Goal: Find specific page/section: Find specific page/section

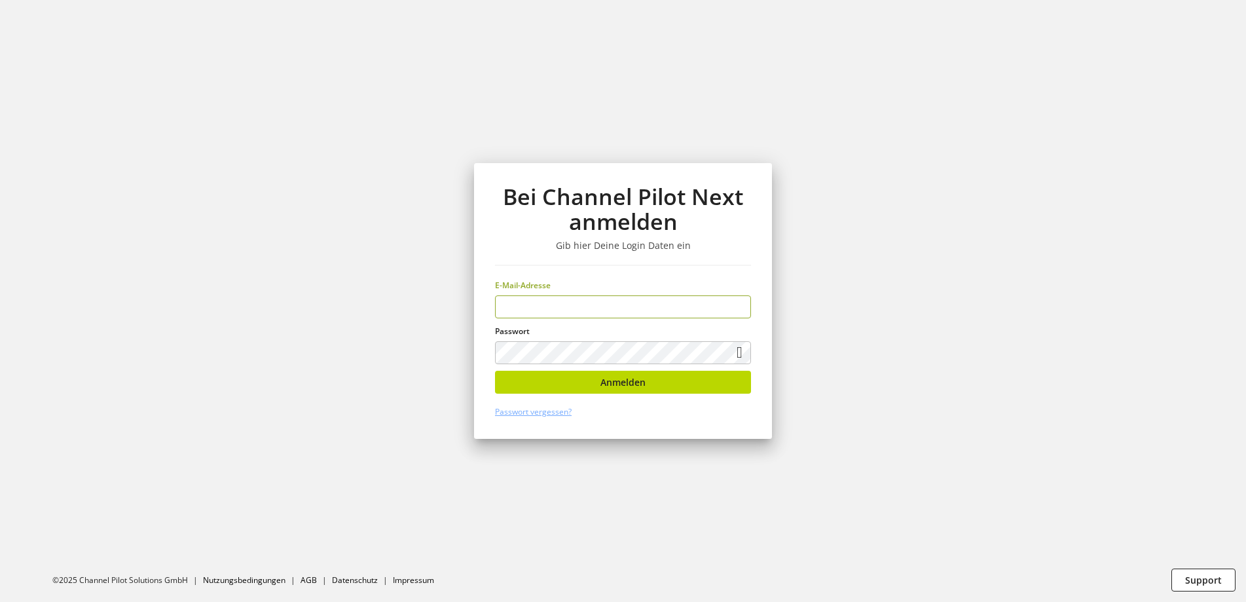
click at [526, 306] on input "email" at bounding box center [623, 306] width 256 height 23
type input "*"
type input "**********"
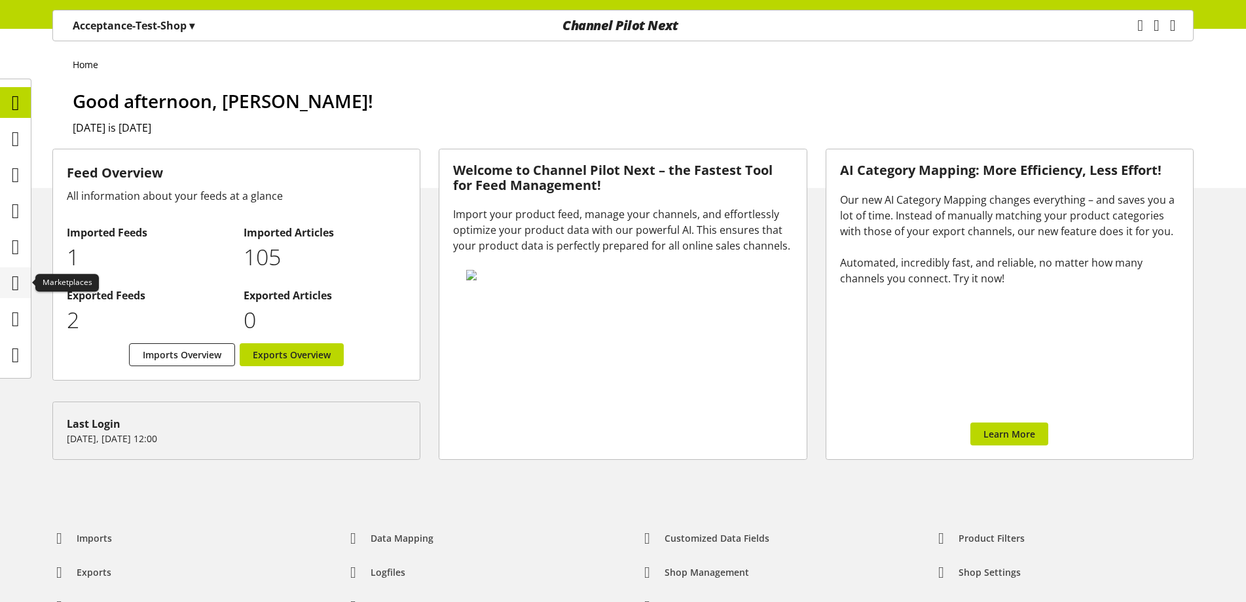
click at [12, 289] on icon at bounding box center [16, 283] width 8 height 26
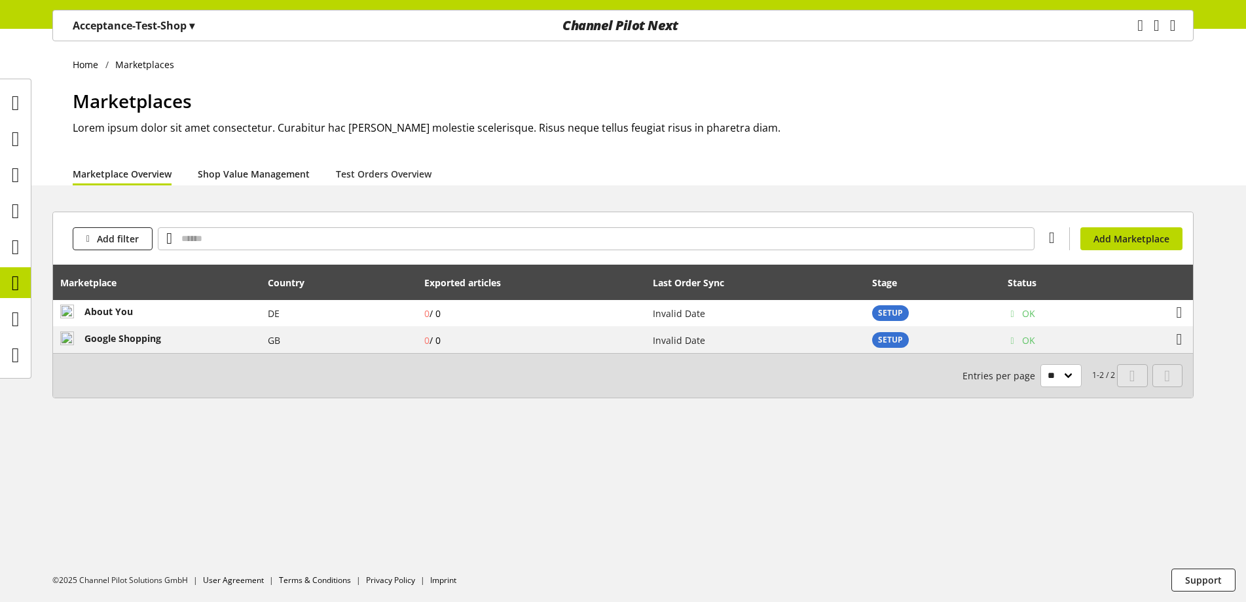
click at [247, 173] on link "Shop Value Management" at bounding box center [254, 174] width 112 height 14
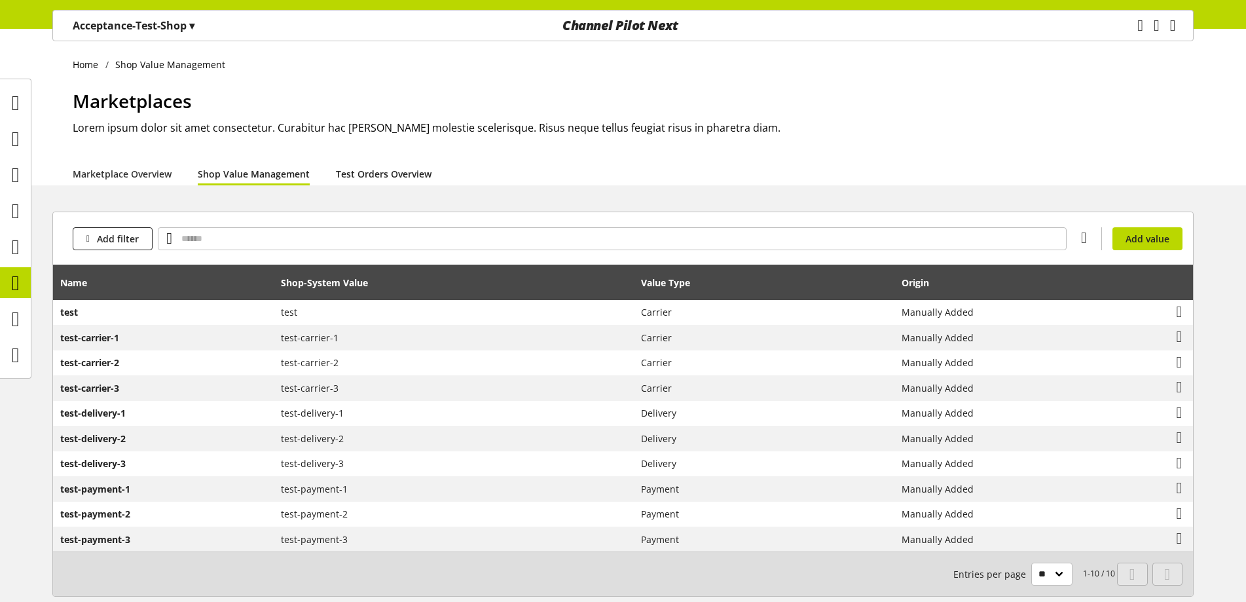
click at [396, 176] on link "Test Orders Overview" at bounding box center [384, 174] width 96 height 14
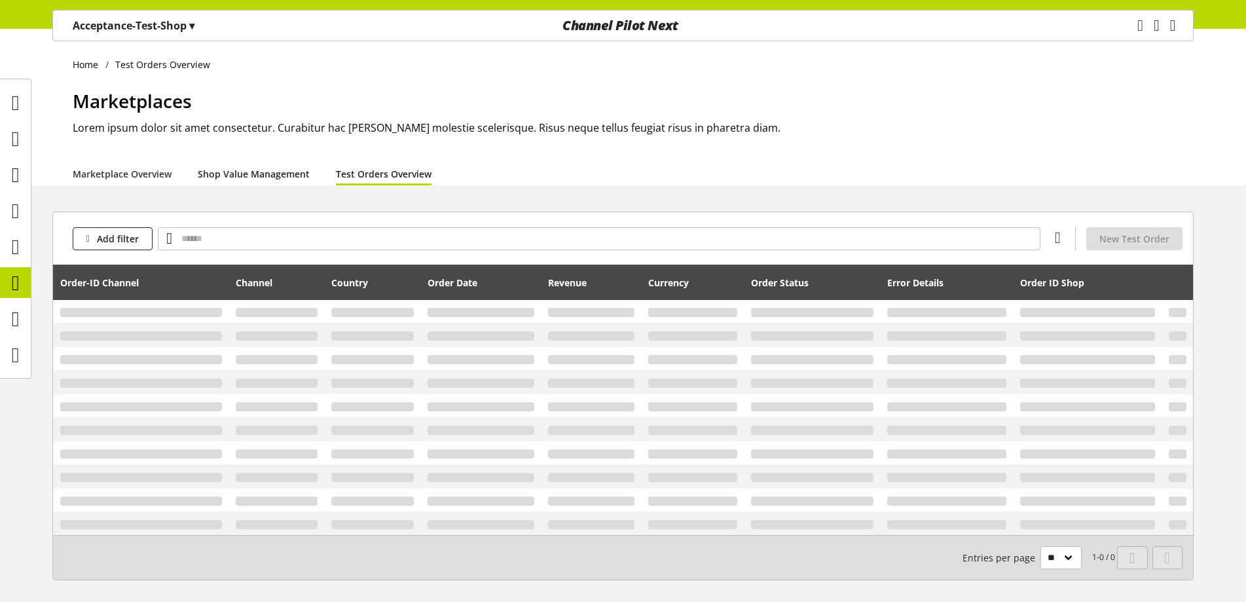
click at [234, 167] on link "Shop Value Management" at bounding box center [254, 174] width 112 height 14
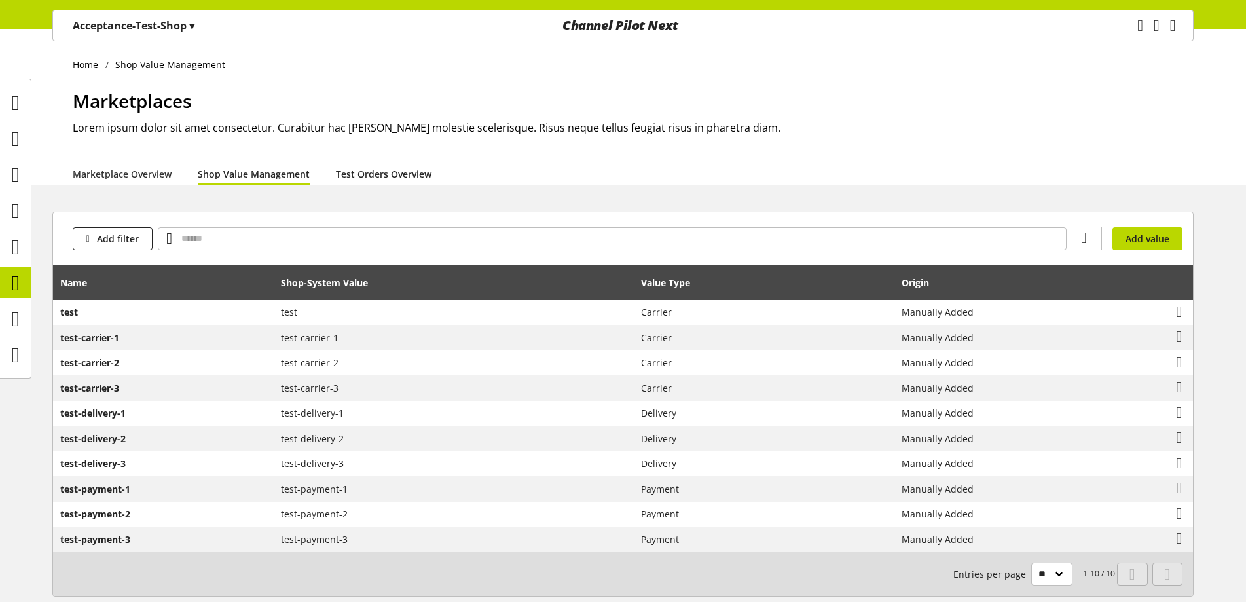
click at [371, 175] on link "Test Orders Overview" at bounding box center [384, 174] width 96 height 14
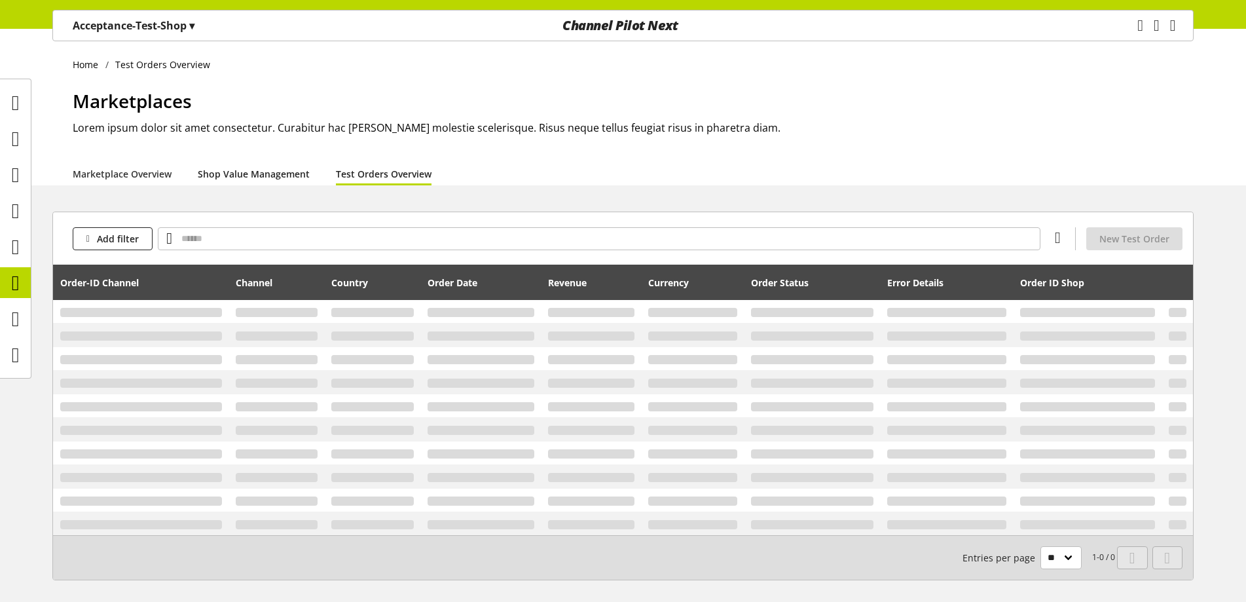
click at [291, 167] on link "Shop Value Management" at bounding box center [254, 174] width 112 height 14
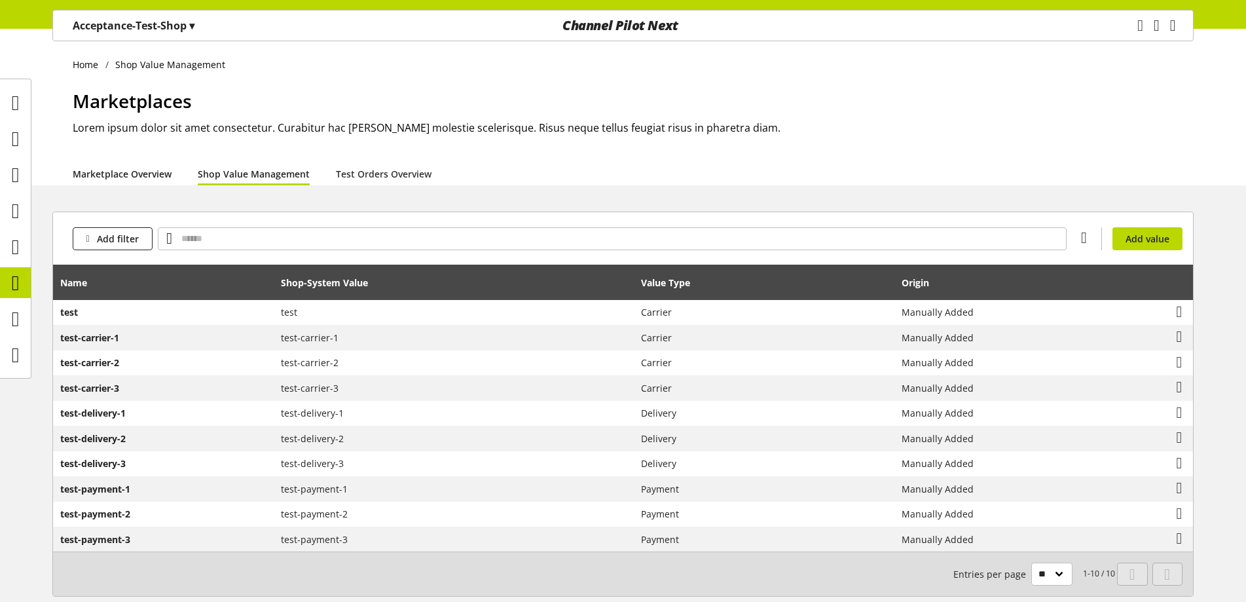
click at [160, 177] on link "Marketplace Overview" at bounding box center [122, 174] width 99 height 14
